Goal: Information Seeking & Learning: Learn about a topic

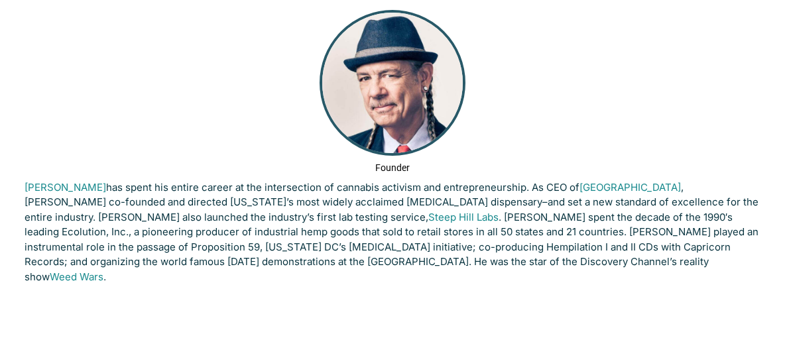
click at [399, 160] on div "Founder [PERSON_NAME] has spent his entire career at the intersection of cannab…" at bounding box center [393, 150] width 756 height 301
click at [428, 239] on p "[PERSON_NAME] has spent his entire career at the intersection of cannabis activ…" at bounding box center [393, 232] width 736 height 105
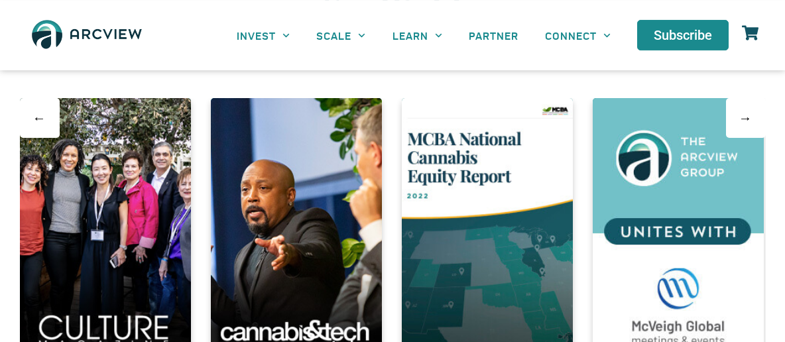
scroll to position [2266, 0]
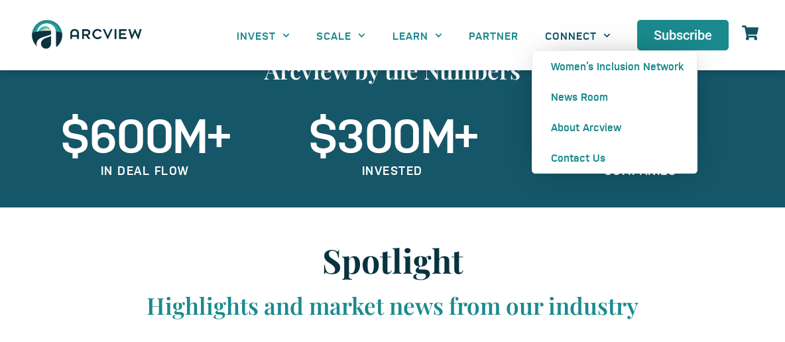
click at [567, 34] on link "CONNECT" at bounding box center [578, 36] width 92 height 30
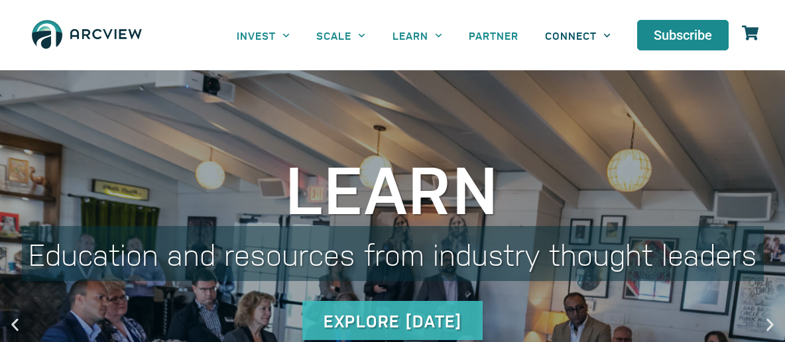
scroll to position [0, 0]
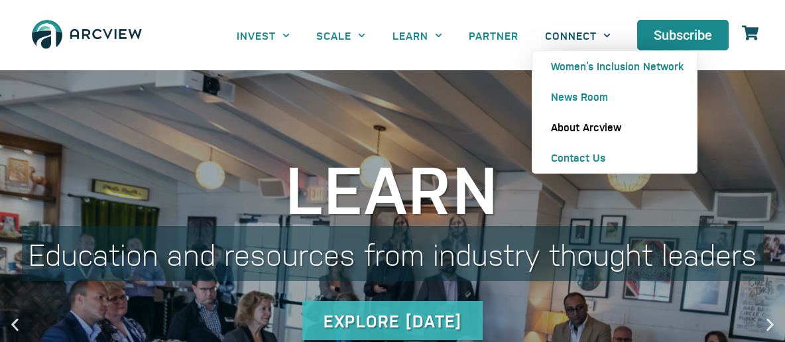
click at [586, 131] on link "About Arcview" at bounding box center [614, 127] width 164 height 30
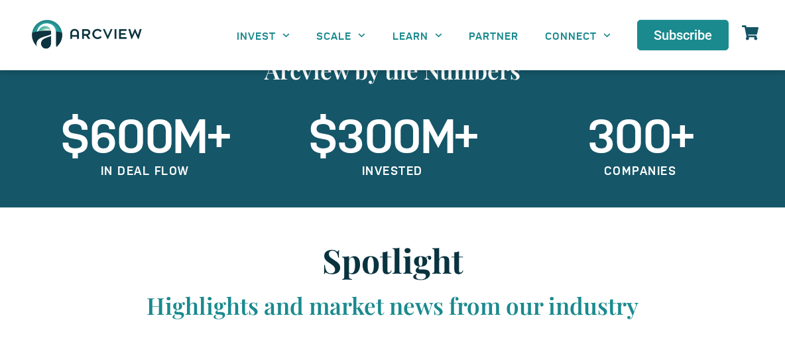
scroll to position [2266, 0]
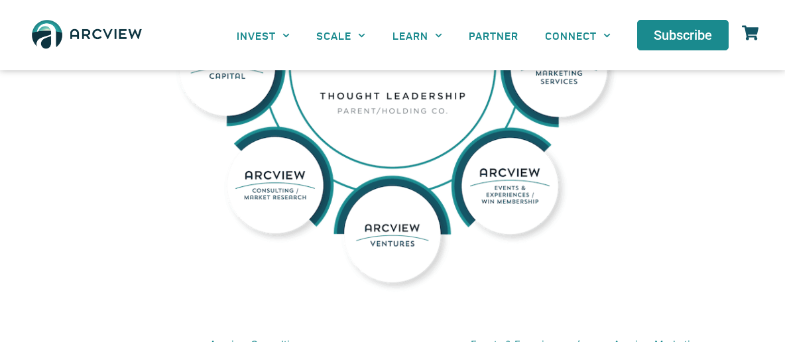
scroll to position [549, 0]
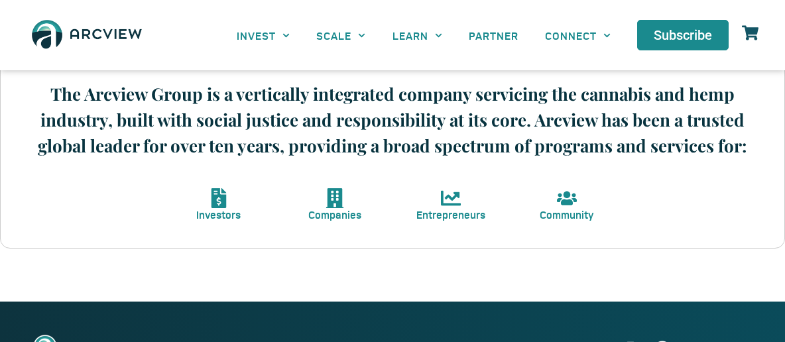
drag, startPoint x: 52, startPoint y: 90, endPoint x: 593, endPoint y: 209, distance: 553.9
click at [593, 209] on div "The Arcview Group is a vertically integrated company servicing the cannabis and…" at bounding box center [392, 151] width 785 height 194
copy div "Community"
click at [728, 209] on section "Investors Companies Entrepreneurs Community" at bounding box center [393, 205] width 744 height 46
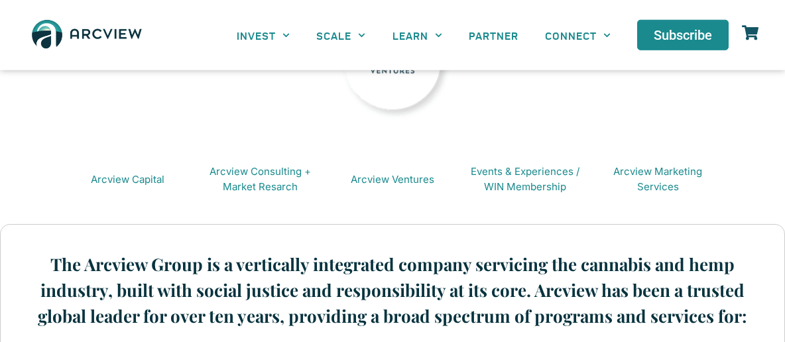
scroll to position [343, 0]
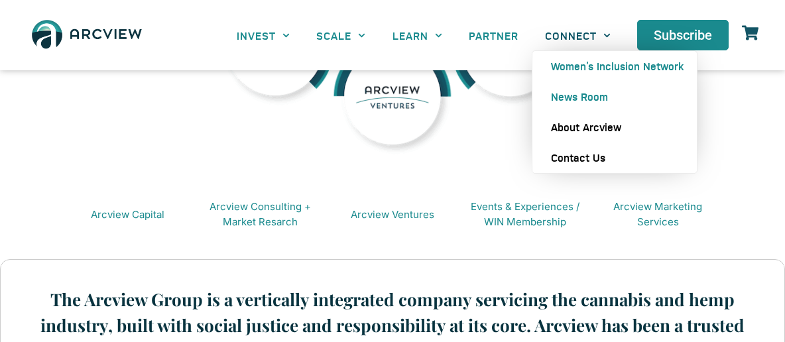
click at [565, 160] on link "Contact Us" at bounding box center [614, 158] width 164 height 30
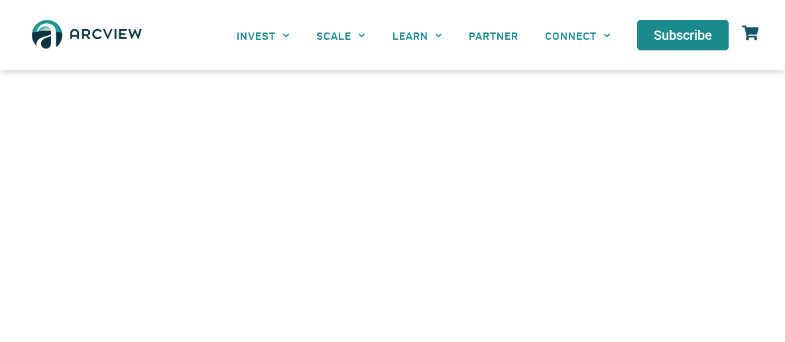
scroll to position [549, 0]
click at [178, 188] on iframe at bounding box center [392, 28] width 716 height 636
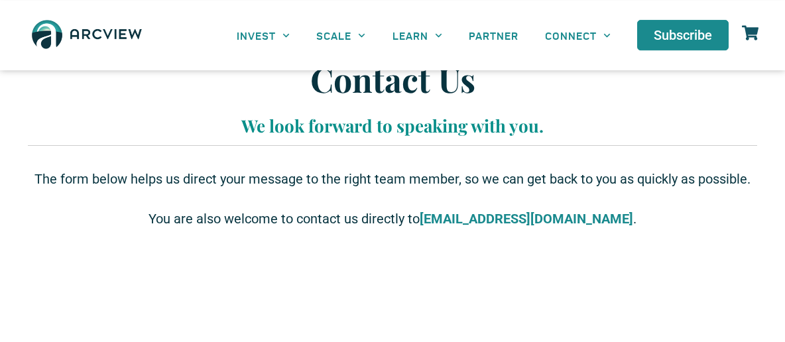
scroll to position [0, 0]
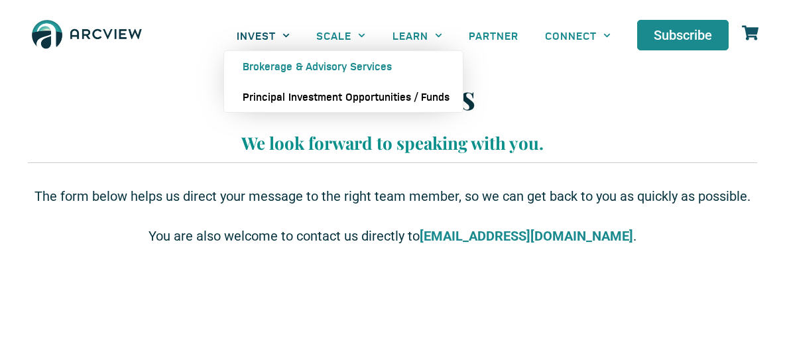
click at [281, 97] on link "Principal Investment Opportunities / Funds" at bounding box center [343, 97] width 239 height 30
